Goal: Use online tool/utility: Utilize a website feature to perform a specific function

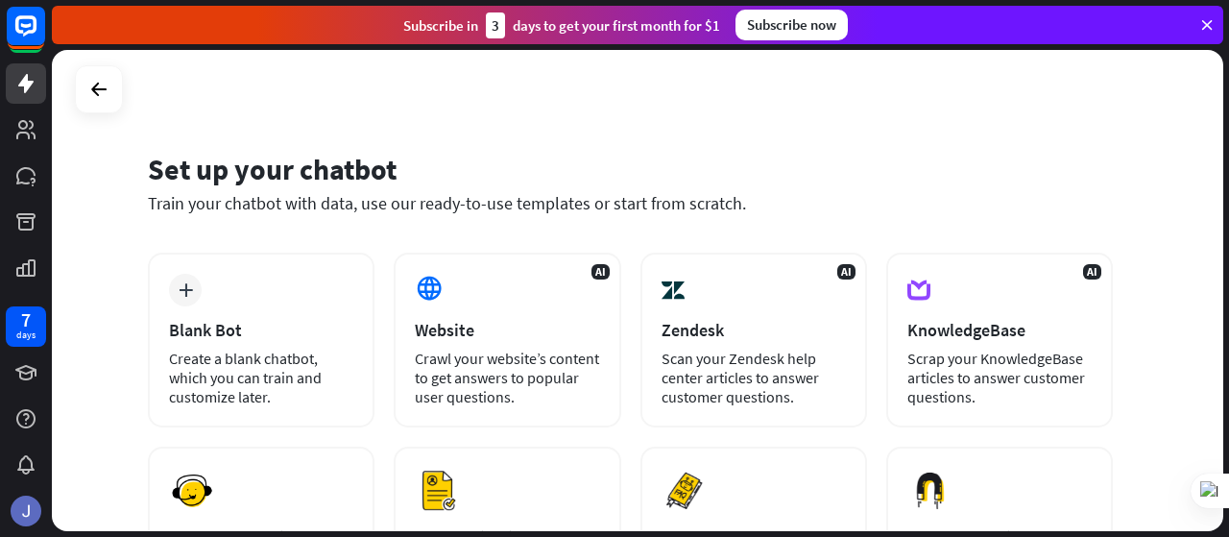
click at [193, 287] on div "plus" at bounding box center [185, 290] width 33 height 33
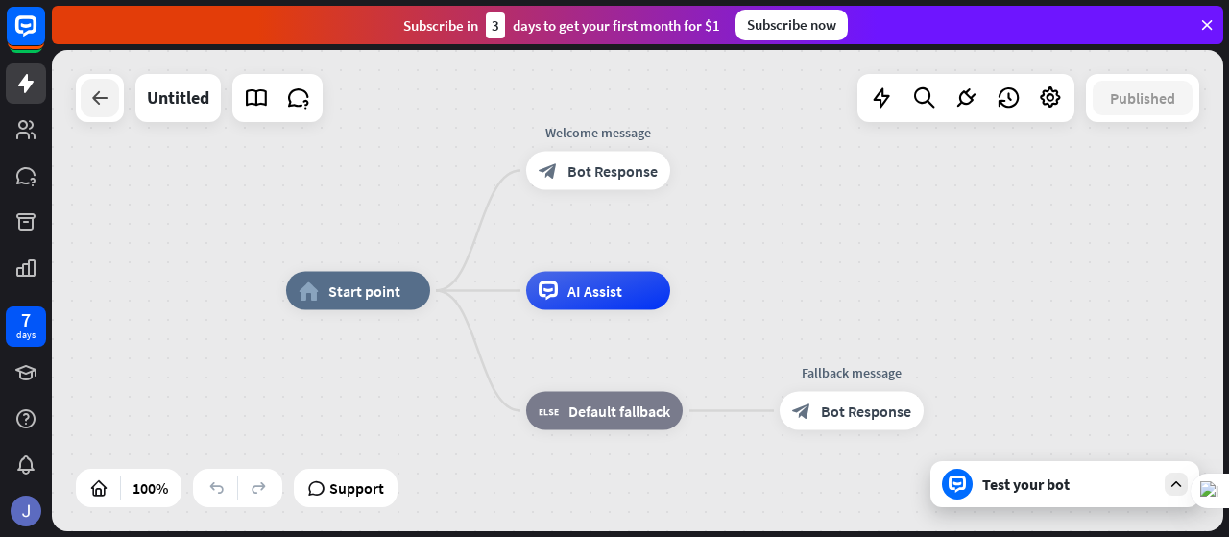
click at [108, 95] on icon at bounding box center [99, 97] width 23 height 23
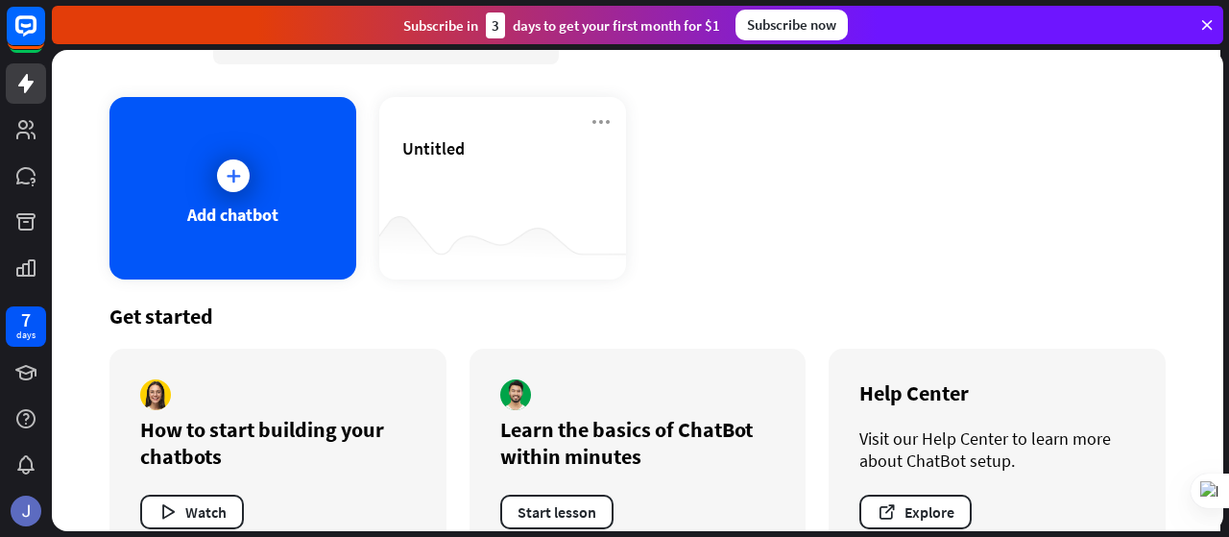
scroll to position [63, 0]
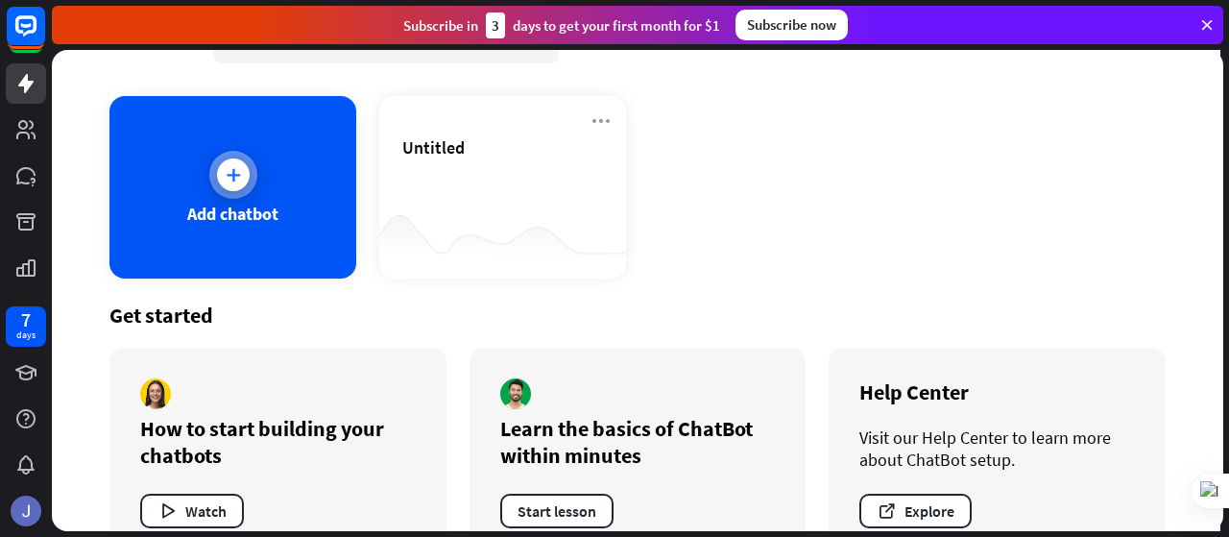
click at [274, 226] on div "Add chatbot" at bounding box center [232, 187] width 247 height 182
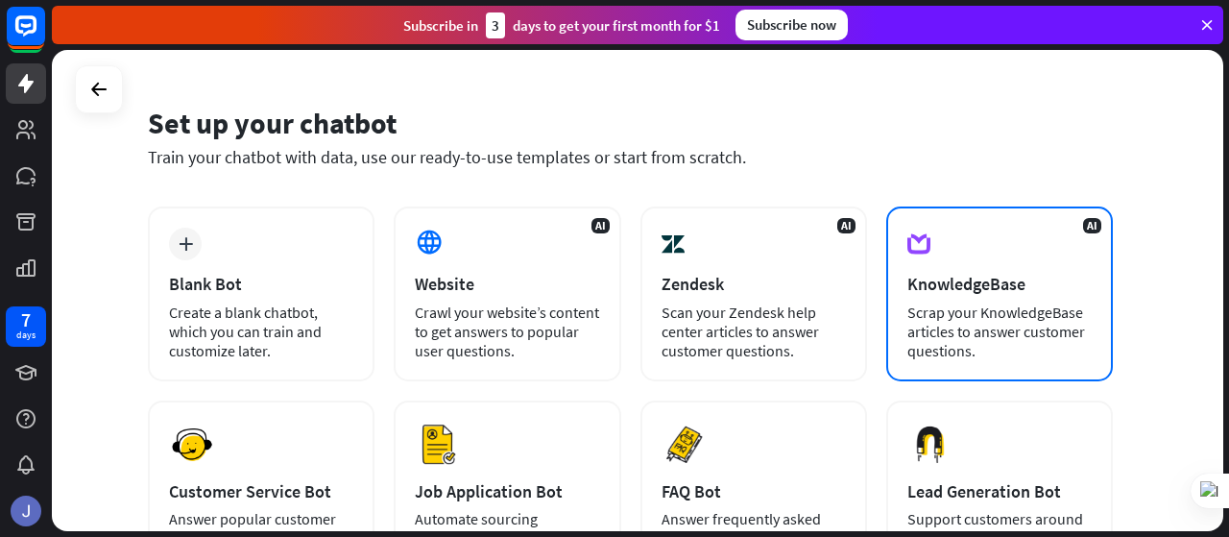
scroll to position [41, 0]
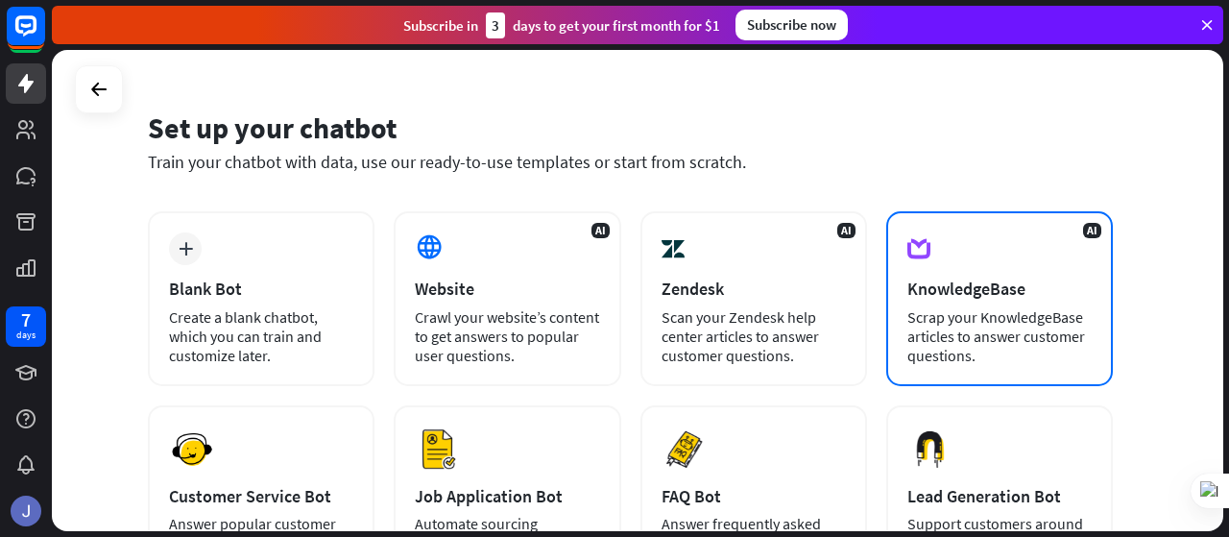
click at [950, 337] on div "Scrap your KnowledgeBase articles to answer customer questions." at bounding box center [999, 336] width 184 height 58
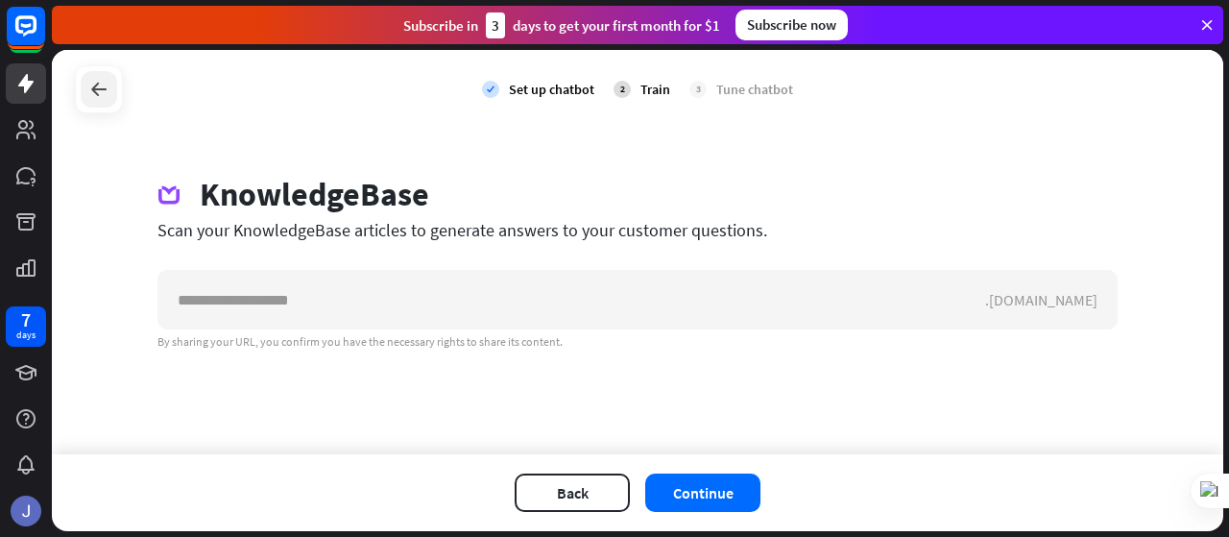
click at [93, 84] on icon at bounding box center [98, 89] width 23 height 23
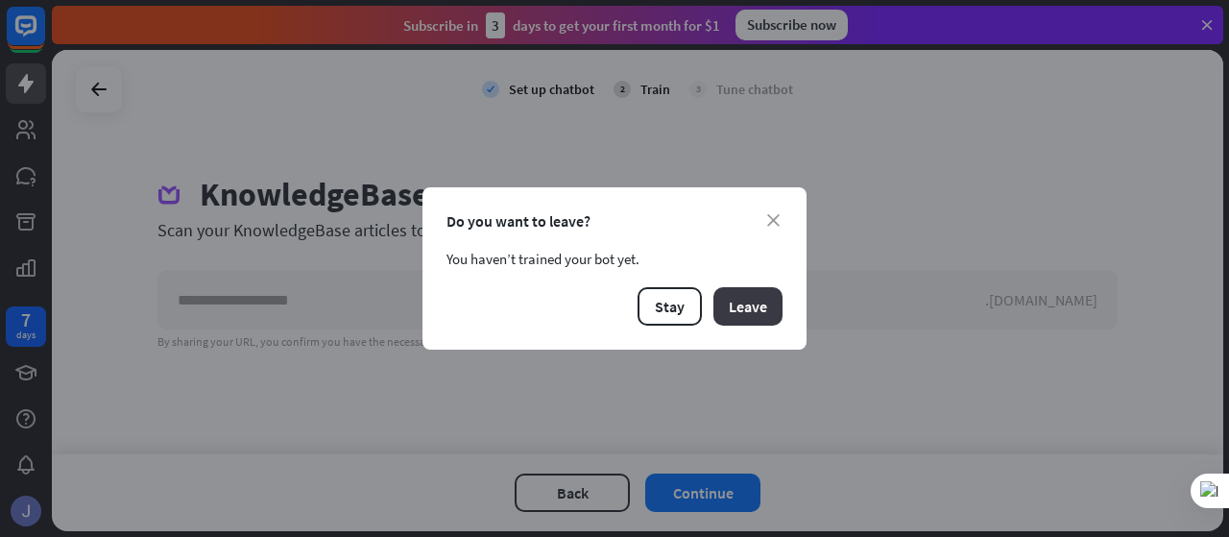
click at [739, 301] on button "Leave" at bounding box center [747, 306] width 69 height 38
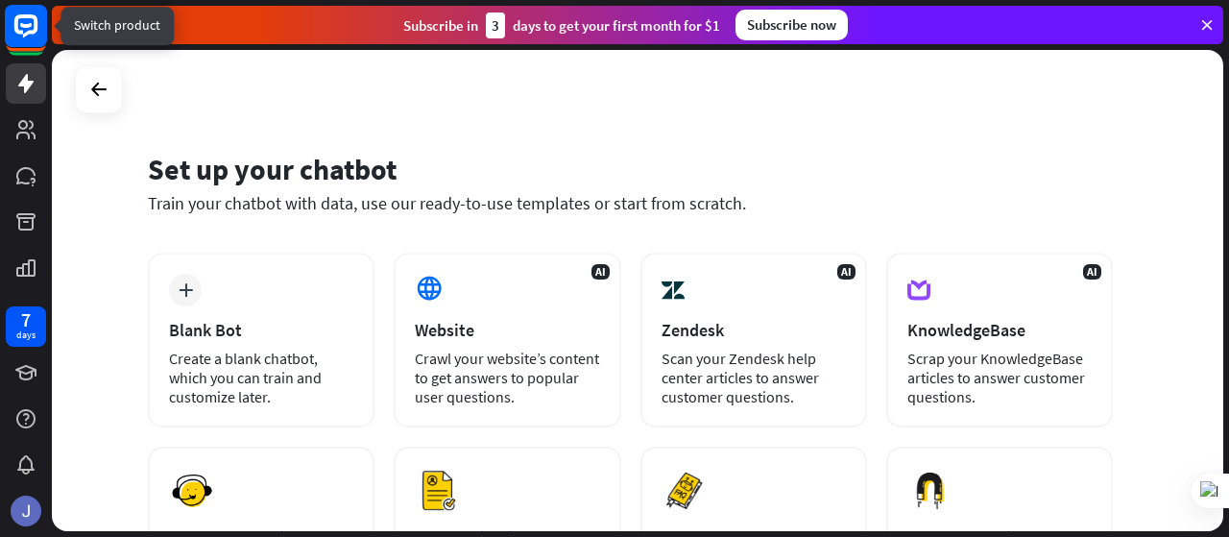
click at [33, 41] on rect at bounding box center [26, 26] width 42 height 42
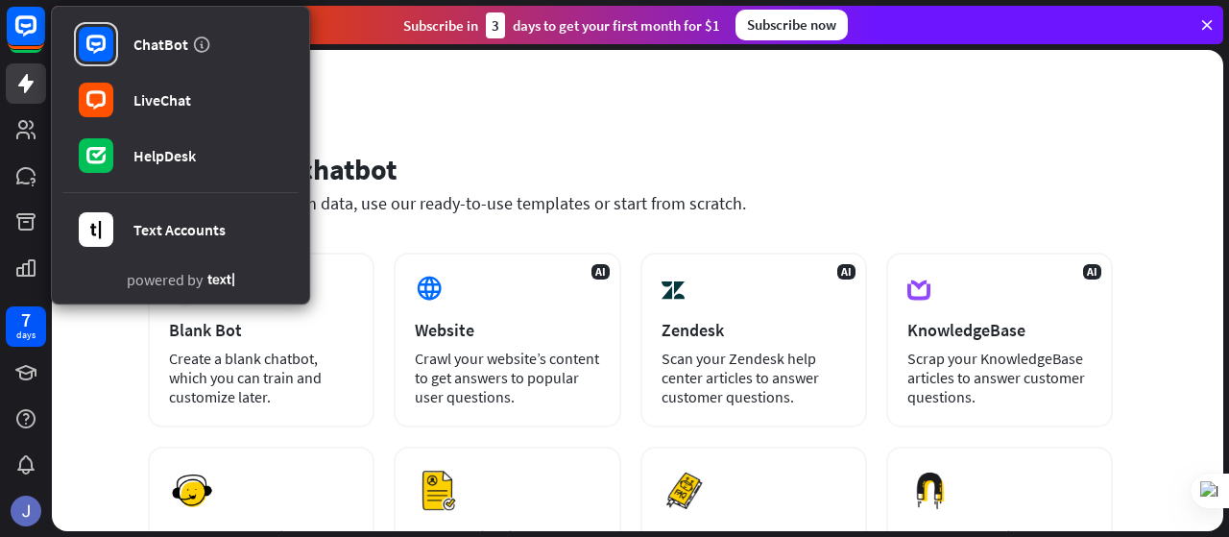
click at [436, 166] on div "Set up your chatbot" at bounding box center [630, 169] width 965 height 36
